Goal: Information Seeking & Learning: Check status

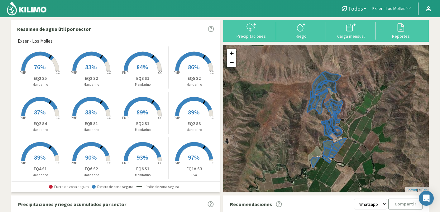
click at [398, 9] on span "Exser - Los Molles" at bounding box center [388, 9] width 33 height 6
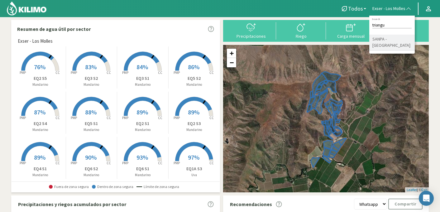
type input "triangu"
click at [398, 38] on li "SANPA - [GEOGRAPHIC_DATA]" at bounding box center [391, 43] width 45 height 16
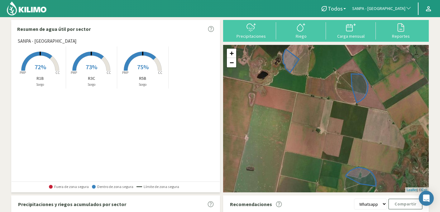
click at [37, 62] on rect at bounding box center [40, 71] width 50 height 50
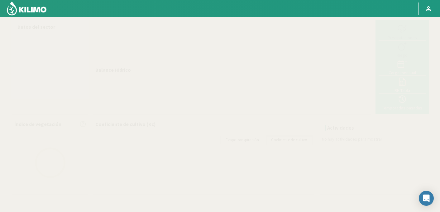
click at [405, 103] on icon at bounding box center [402, 99] width 10 height 10
select select "244: Object"
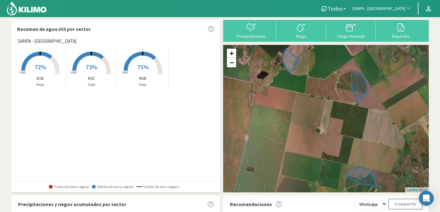
click at [45, 67] on span "72%" at bounding box center [41, 67] width 12 height 8
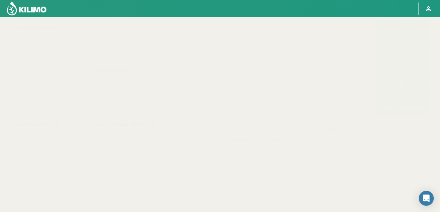
select select "244: Object"
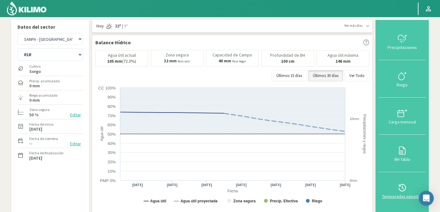
click at [402, 186] on icon at bounding box center [402, 188] width 10 height 10
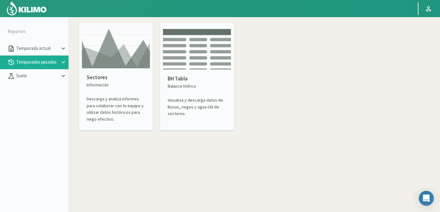
click at [97, 66] on img at bounding box center [116, 47] width 69 height 43
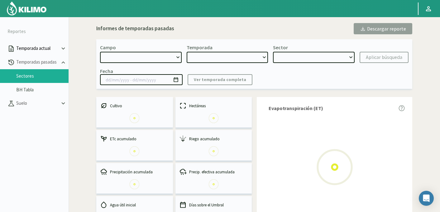
click at [38, 49] on p "Temporada actual" at bounding box center [37, 48] width 45 height 7
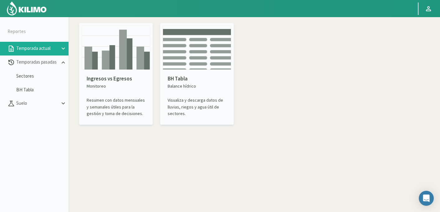
click at [190, 55] on img at bounding box center [197, 48] width 69 height 44
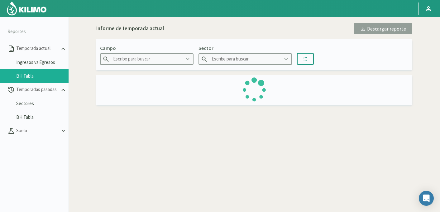
type input "Agr. Huertos de [GEOGRAPHIC_DATA]"
type input "C1.1 Cir Larry"
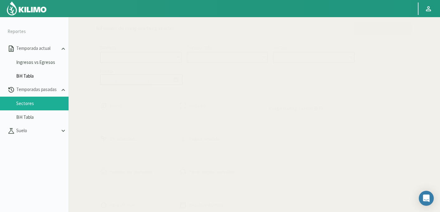
click at [25, 78] on link "BH Tabla" at bounding box center [42, 76] width 52 height 6
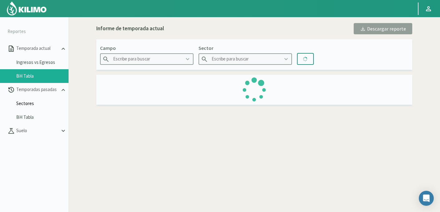
type input "Agr. Huertos de [GEOGRAPHIC_DATA]"
type input "C1.1 Cir Larry"
click at [26, 132] on p "Suelo" at bounding box center [37, 130] width 45 height 7
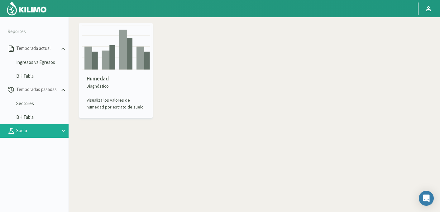
click at [119, 56] on img at bounding box center [116, 48] width 69 height 44
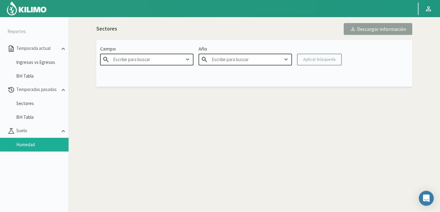
type input "Agr. Huertos de [GEOGRAPHIC_DATA]"
type input "2025"
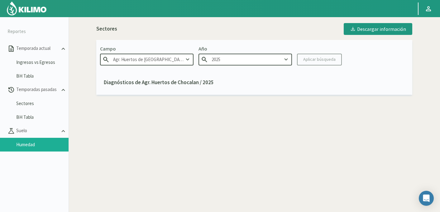
click at [132, 59] on input "Agr. Huertos de [GEOGRAPHIC_DATA]" at bounding box center [146, 60] width 93 height 12
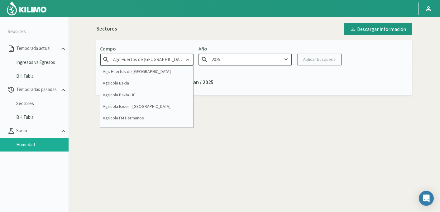
click at [132, 59] on input "Agr. Huertos de [GEOGRAPHIC_DATA]" at bounding box center [146, 60] width 93 height 12
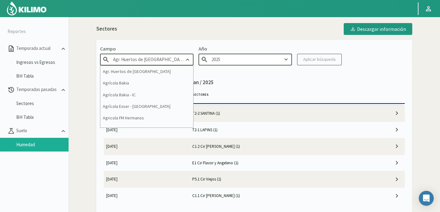
click at [132, 59] on input "Agr. Huertos de [GEOGRAPHIC_DATA]" at bounding box center [146, 60] width 93 height 12
click at [179, 59] on input "Agr. Huertos de [GEOGRAPHIC_DATA]" at bounding box center [146, 60] width 93 height 12
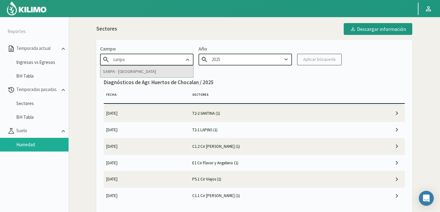
click at [171, 72] on div "SANPA - [GEOGRAPHIC_DATA]" at bounding box center [146, 72] width 93 height 12
type input "SANPA - [GEOGRAPHIC_DATA]"
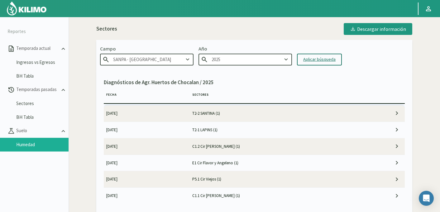
click at [317, 59] on div "Aplicar búsqueda" at bounding box center [319, 59] width 32 height 7
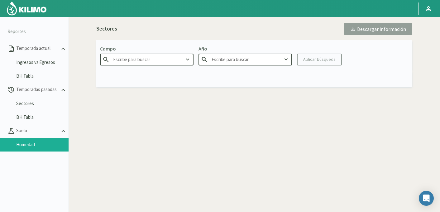
type input "SANPA - [GEOGRAPHIC_DATA]"
type input "2025"
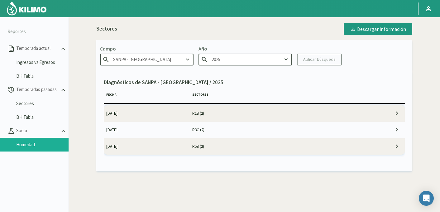
click at [200, 114] on td "R1B (2)" at bounding box center [276, 113] width 172 height 16
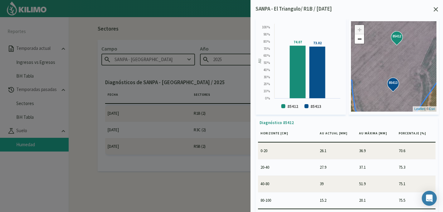
click at [437, 10] on icon at bounding box center [435, 9] width 4 height 4
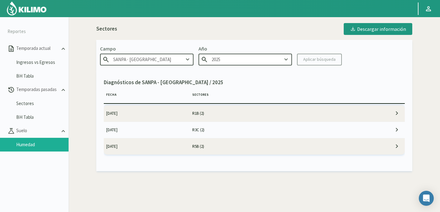
click at [192, 128] on td "R3C (2)" at bounding box center [276, 130] width 172 height 16
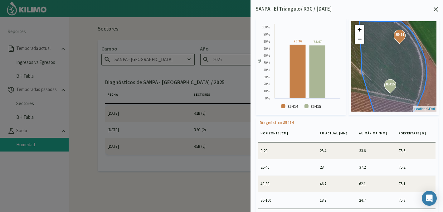
click at [435, 10] on icon at bounding box center [435, 9] width 4 height 4
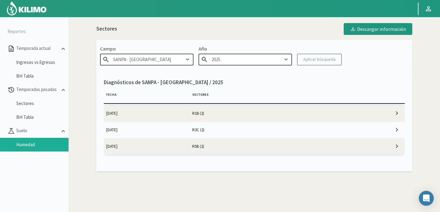
click at [186, 144] on td "[DATE]" at bounding box center [147, 146] width 86 height 16
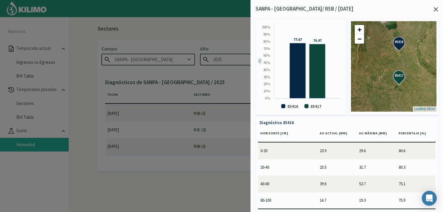
click at [435, 10] on icon at bounding box center [435, 9] width 4 height 4
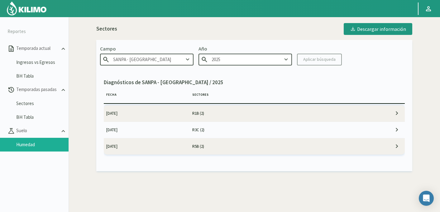
click at [259, 143] on td "R5B (2)" at bounding box center [276, 146] width 172 height 16
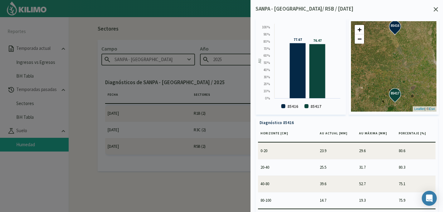
click at [436, 11] on icon at bounding box center [435, 9] width 4 height 4
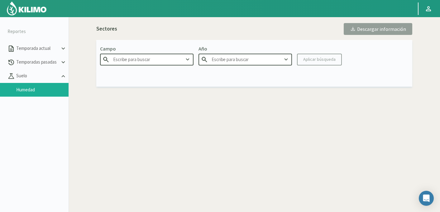
type input "SANPA - [GEOGRAPHIC_DATA]"
type input "2025"
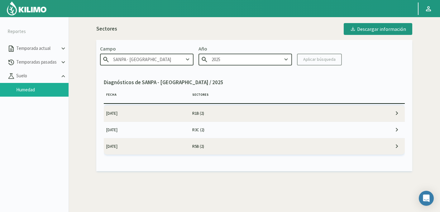
click at [218, 146] on td "R5B (2)" at bounding box center [276, 146] width 172 height 16
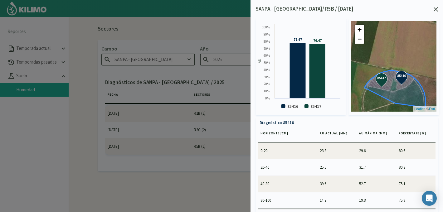
click at [434, 10] on icon at bounding box center [435, 9] width 4 height 4
